Goal: Find specific page/section: Find specific page/section

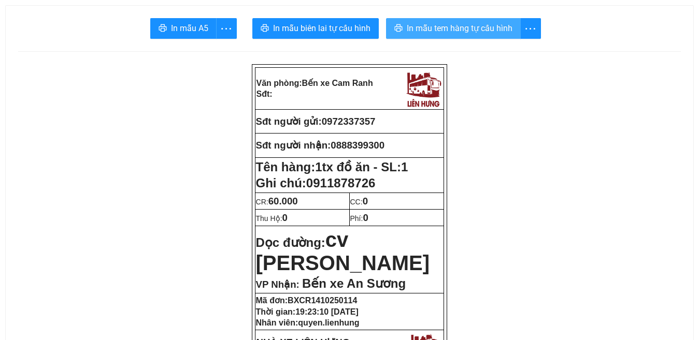
click at [489, 28] on span "In mẫu tem hàng tự cấu hình" at bounding box center [460, 28] width 106 height 13
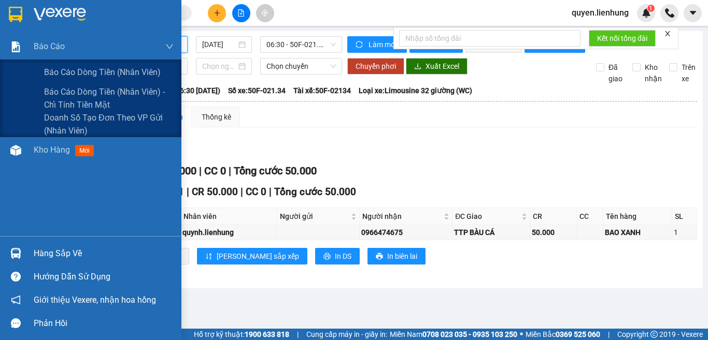
click at [82, 69] on span "Báo cáo dòng tiền (nhân viên)" at bounding box center [102, 72] width 117 height 13
